Goal: Transaction & Acquisition: Purchase product/service

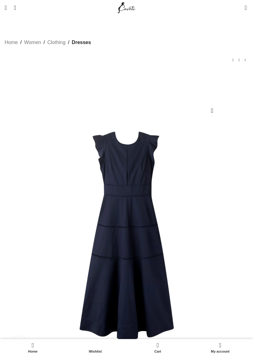
click at [63, 205] on img at bounding box center [126, 235] width 237 height 237
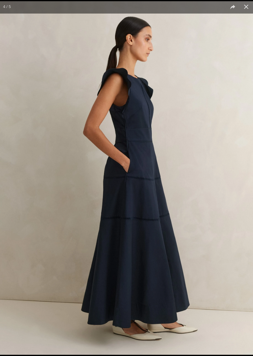
scroll to position [0, 136]
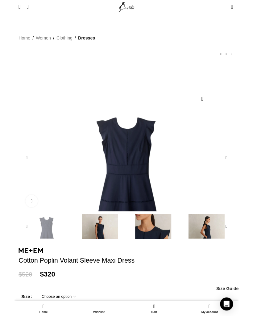
scroll to position [0, 203]
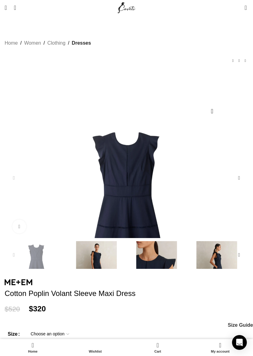
click at [6, 9] on span "Open mobile menu" at bounding box center [6, 8] width 2 height 6
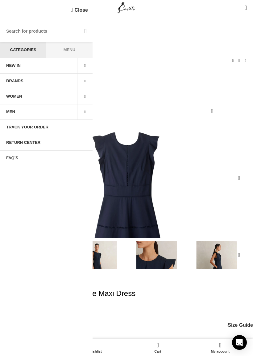
click at [11, 7] on div "Close" at bounding box center [46, 10] width 92 height 20
click at [220, 47] on div "Home Women Clothing Dresses Cotton Poplin Volant Sleeve Maxi Dress Numéro Huit …" at bounding box center [126, 56] width 243 height 34
click at [72, 10] on link "Close" at bounding box center [79, 10] width 17 height 8
